Goal: Transaction & Acquisition: Obtain resource

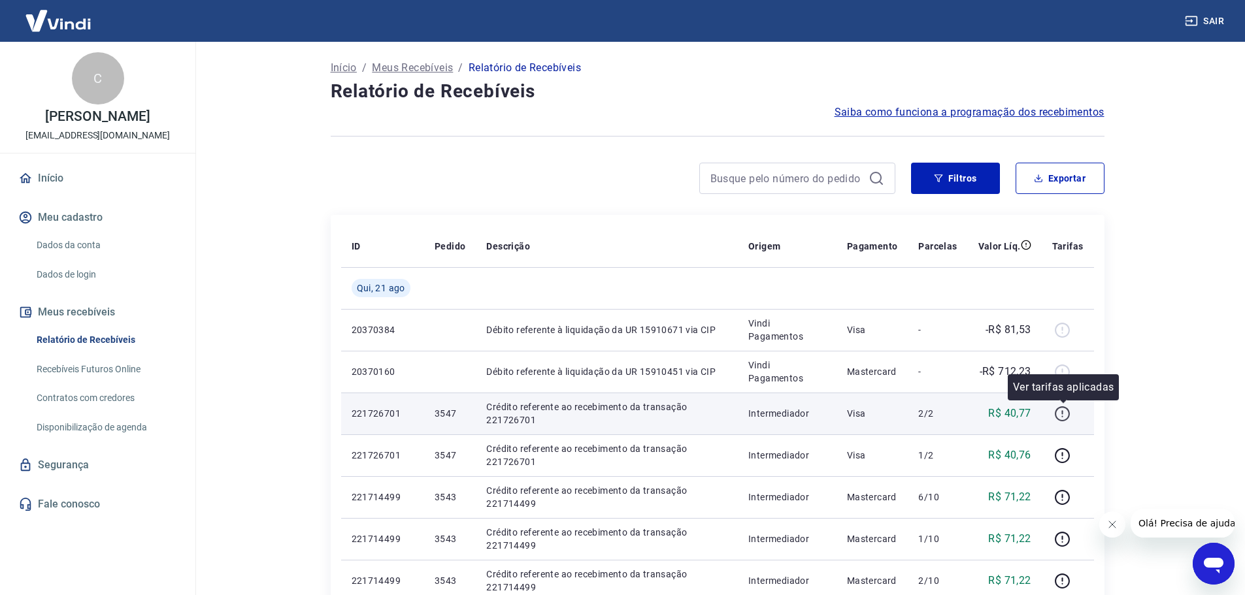
click at [1066, 412] on icon "button" at bounding box center [1062, 414] width 16 height 16
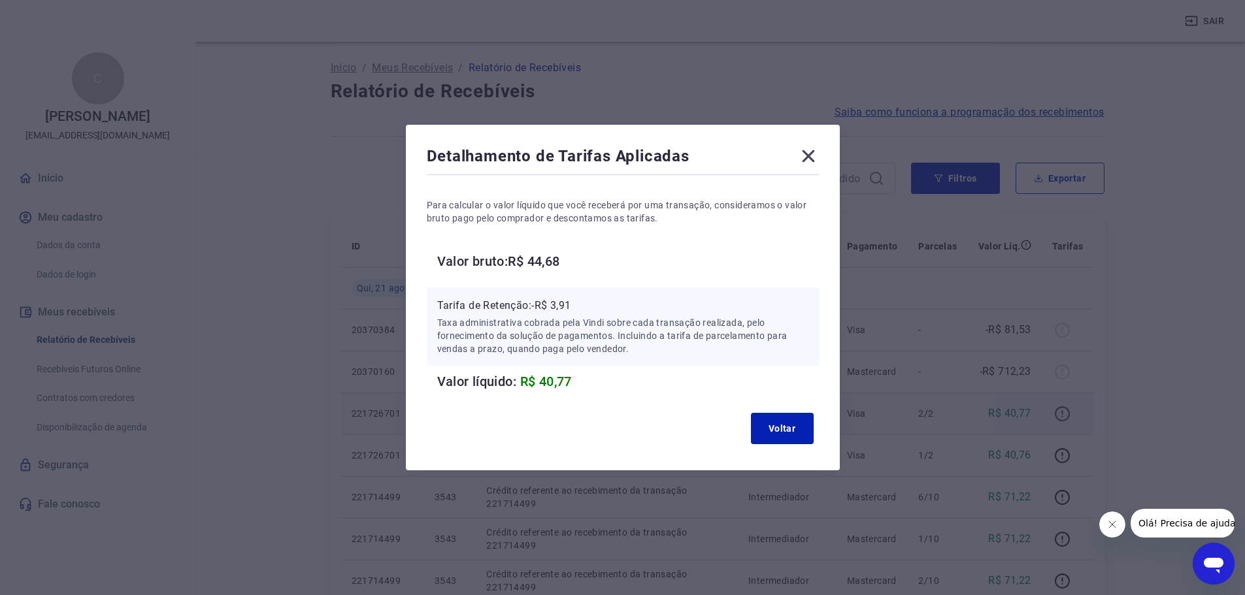
click at [1066, 412] on div "Detalhamento de Tarifas Aplicadas Para calcular o valor líquido que você recebe…" at bounding box center [622, 297] width 1245 height 595
click at [797, 417] on button "Voltar" at bounding box center [782, 428] width 63 height 31
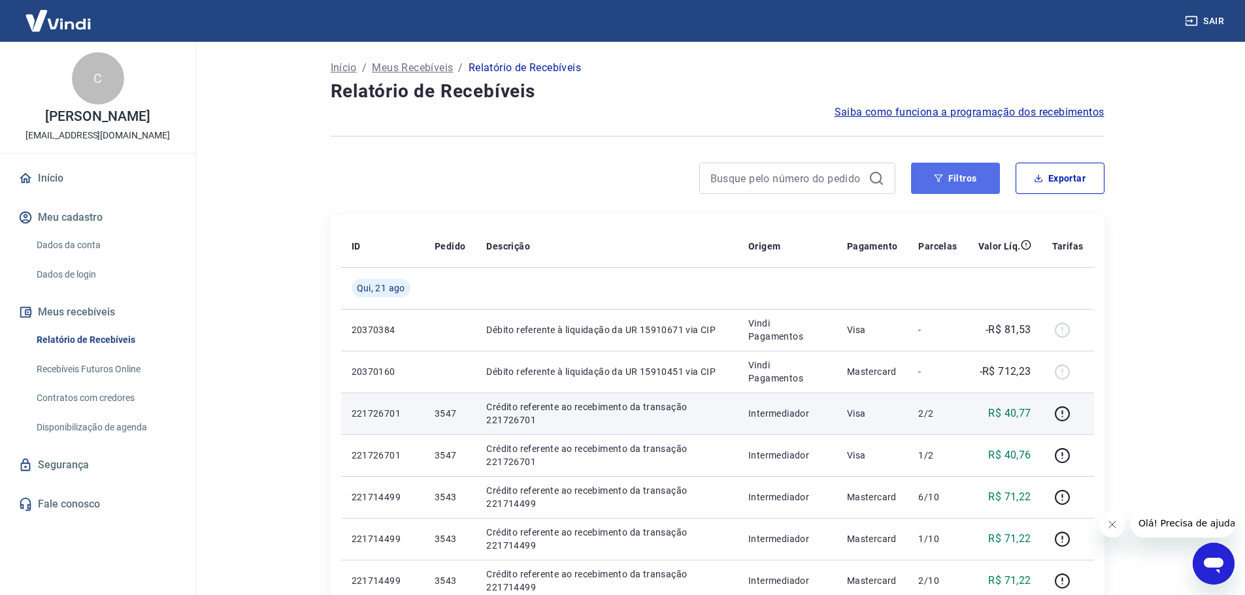
click at [975, 177] on button "Filtros" at bounding box center [955, 178] width 89 height 31
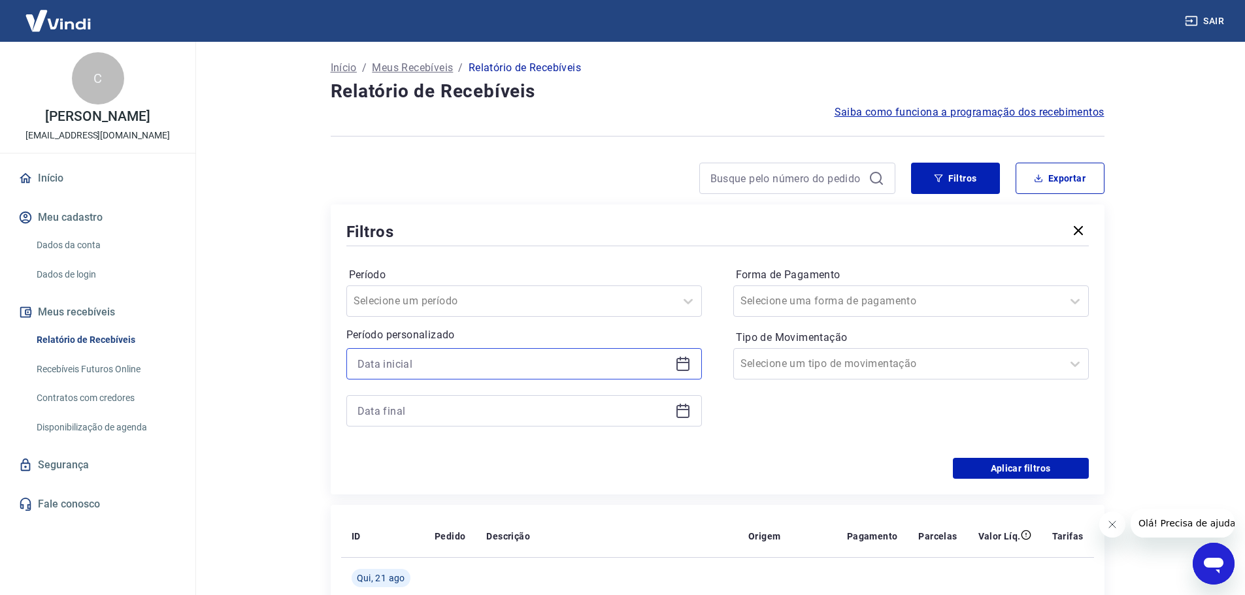
click at [433, 366] on input at bounding box center [513, 364] width 312 height 20
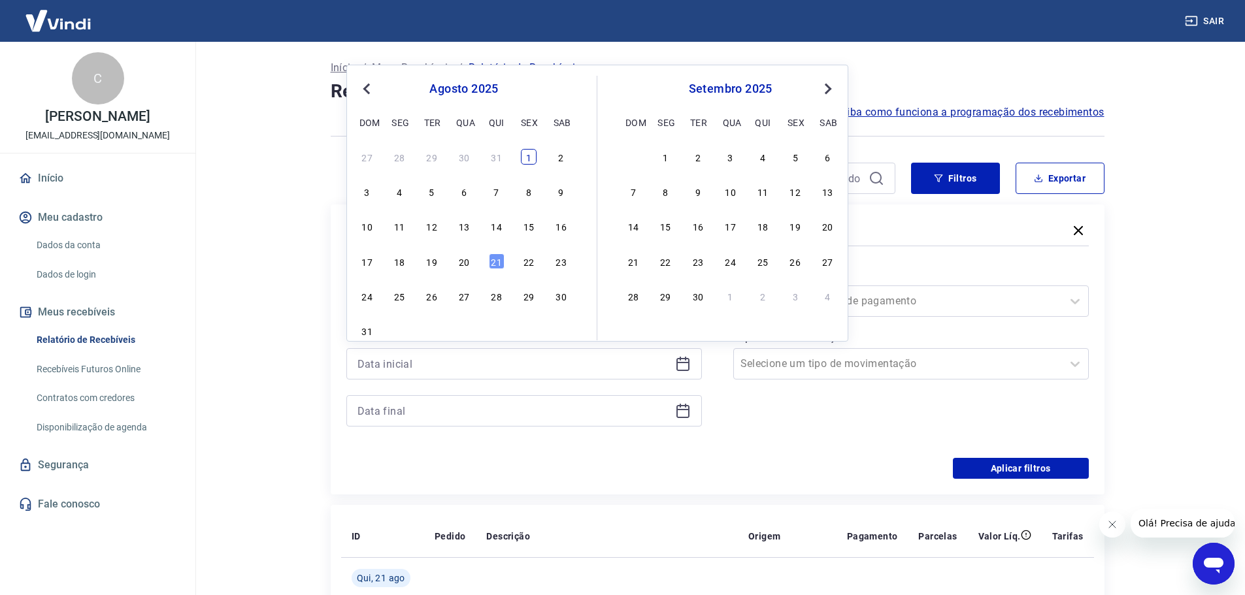
click at [532, 154] on div "1" at bounding box center [529, 157] width 16 height 16
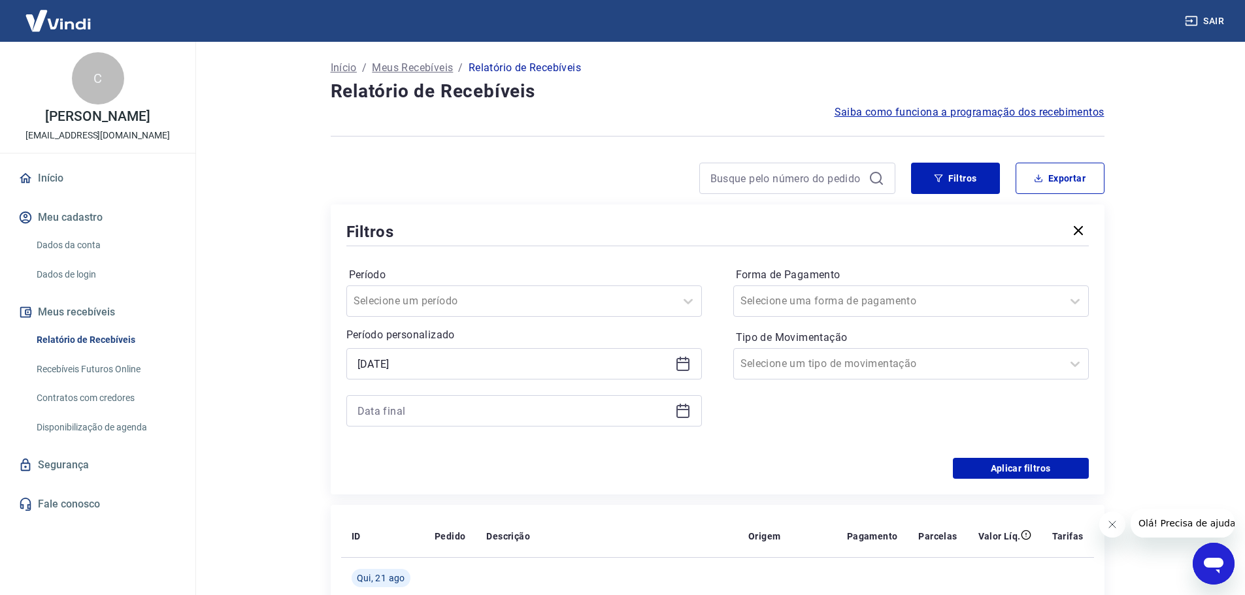
type input "[DATE]"
click at [387, 409] on input at bounding box center [513, 411] width 312 height 20
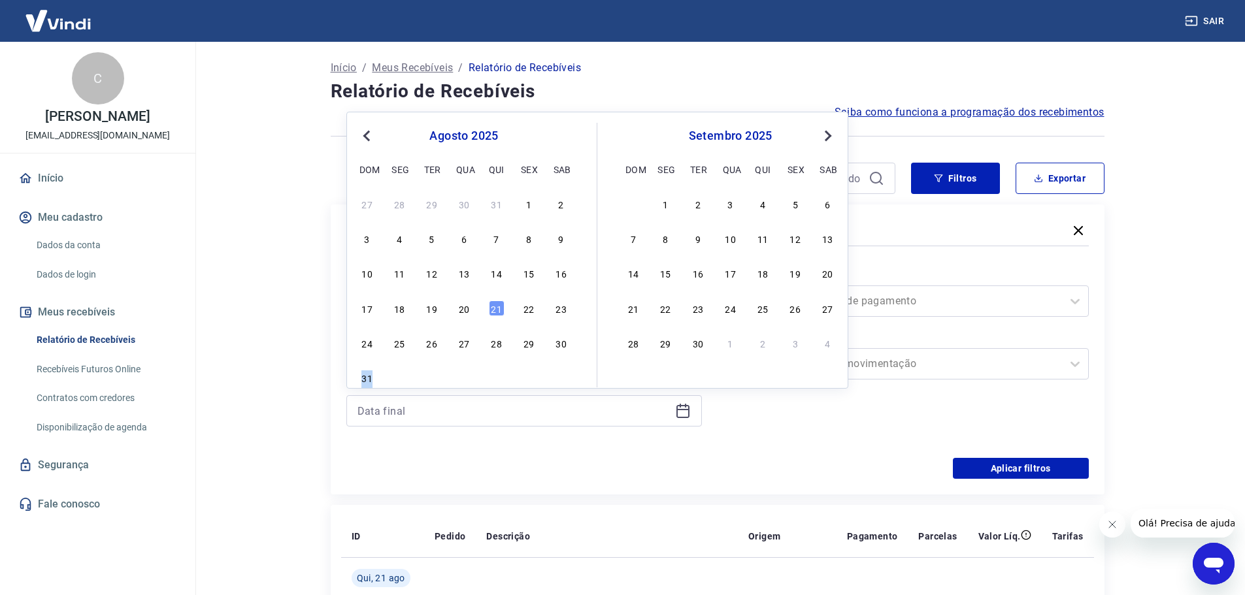
drag, startPoint x: 364, startPoint y: 377, endPoint x: 533, endPoint y: 326, distance: 176.7
click at [514, 374] on div "31" at bounding box center [463, 377] width 213 height 19
click at [495, 312] on div "21" at bounding box center [497, 309] width 16 height 16
type input "[DATE]"
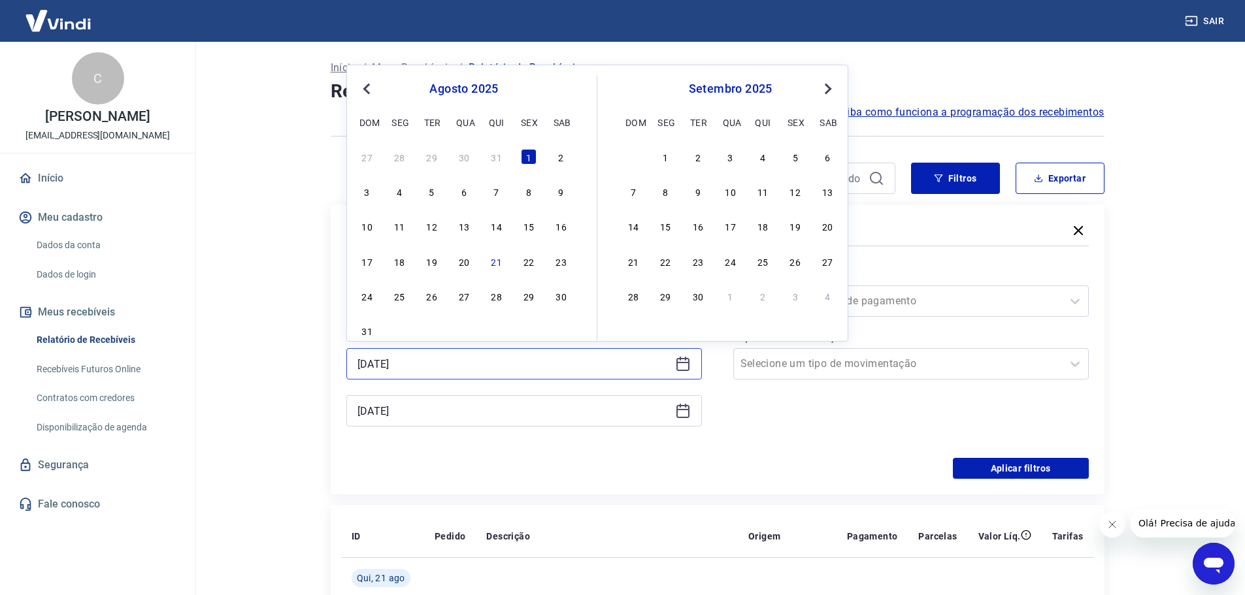
click at [482, 357] on input "[DATE]" at bounding box center [513, 364] width 312 height 20
click at [368, 88] on span "Previous Month" at bounding box center [368, 88] width 0 height 15
click at [433, 159] on div "1" at bounding box center [432, 157] width 16 height 16
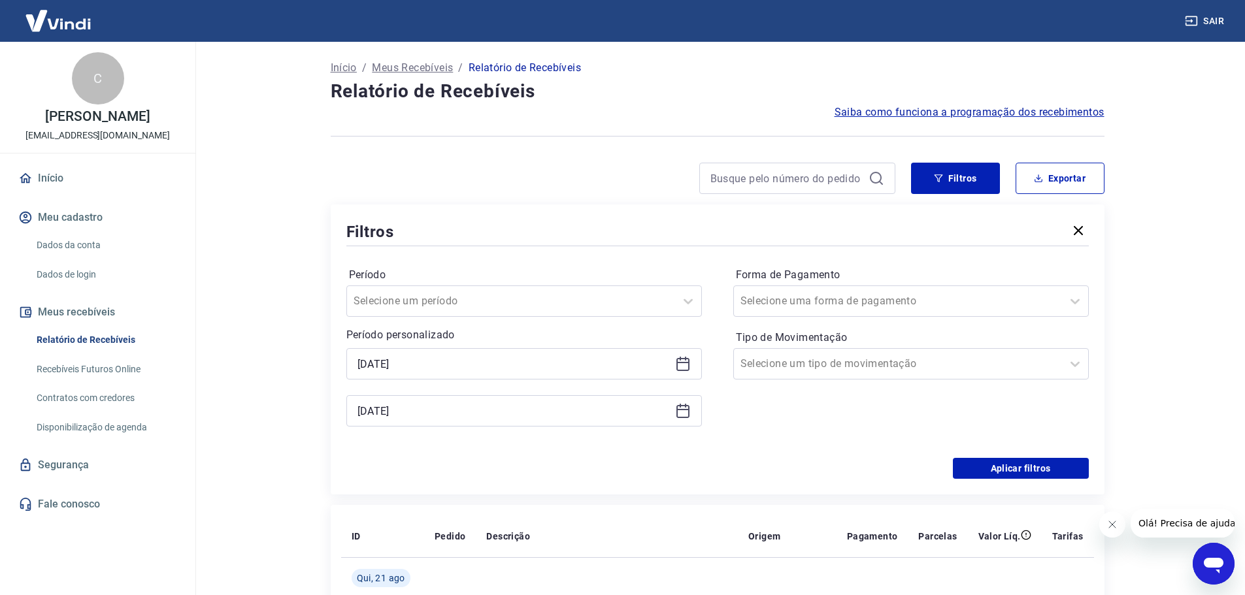
type input "[DATE]"
click at [1070, 470] on button "Aplicar filtros" at bounding box center [1021, 468] width 136 height 21
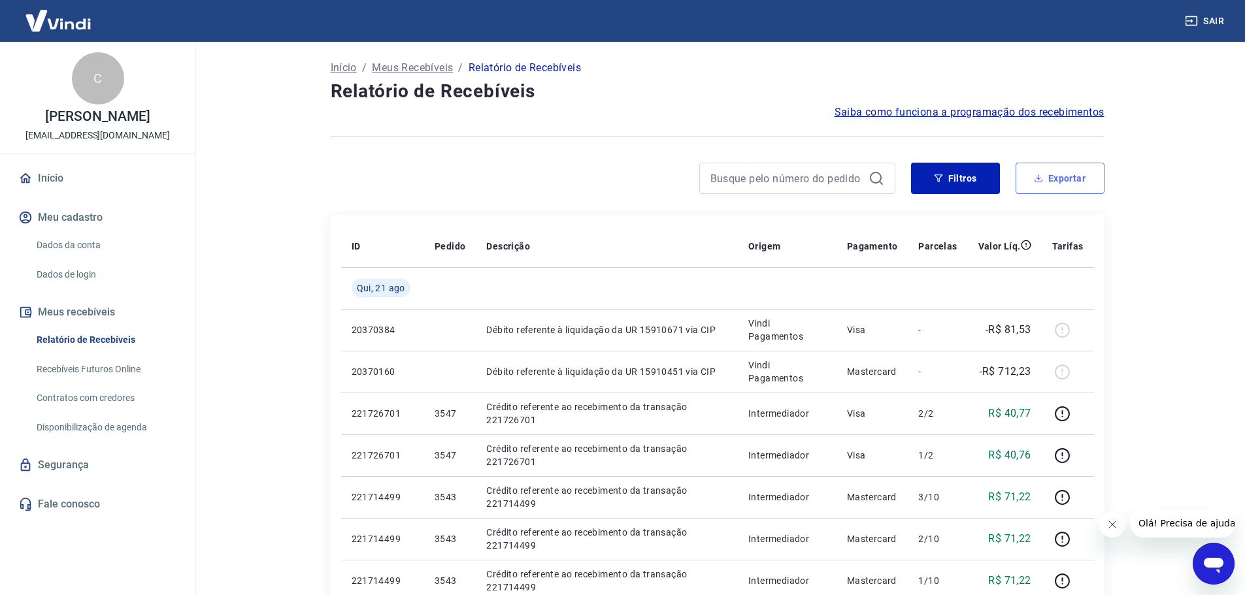
click at [1073, 180] on button "Exportar" at bounding box center [1059, 178] width 89 height 31
type input "[DATE]"
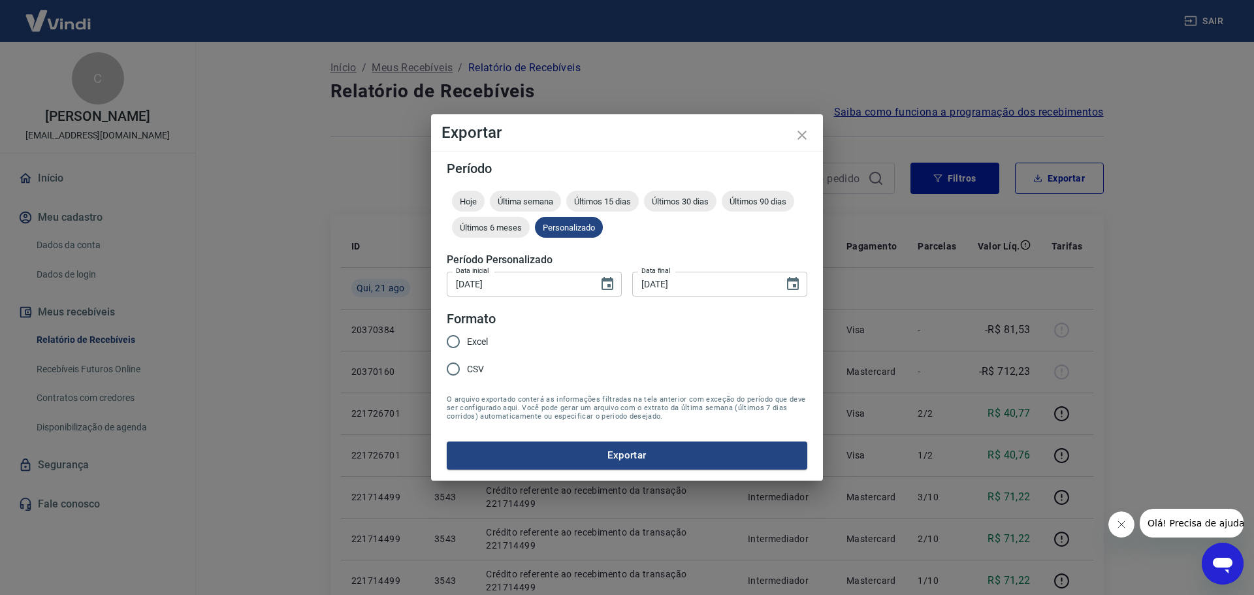
click at [486, 347] on span "Excel" at bounding box center [477, 342] width 21 height 14
click at [467, 347] on input "Excel" at bounding box center [453, 341] width 27 height 27
radio input "true"
click at [634, 449] on button "Exportar" at bounding box center [627, 455] width 361 height 27
